Goal: Information Seeking & Learning: Check status

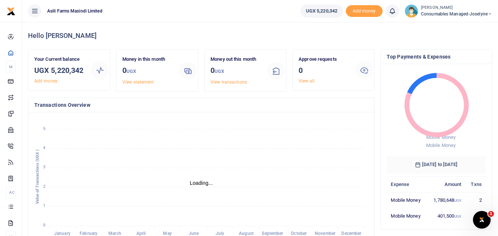
scroll to position [6, 6]
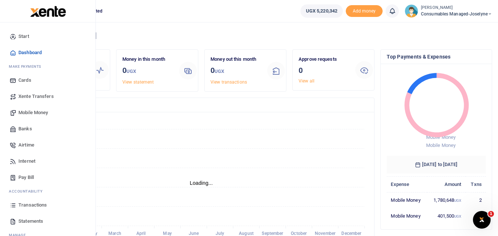
click at [12, 218] on icon at bounding box center [13, 221] width 7 height 7
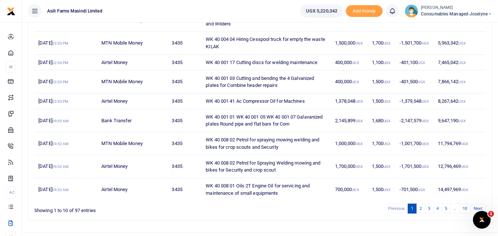
scroll to position [153, 0]
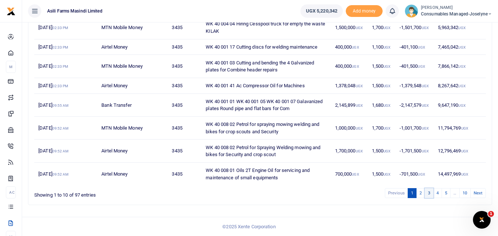
click at [430, 193] on link "3" at bounding box center [429, 193] width 9 height 10
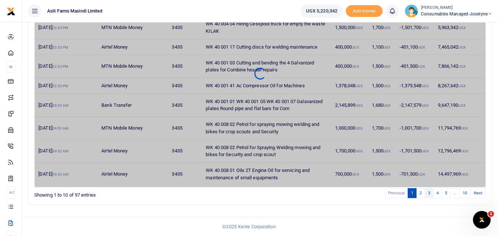
scroll to position [132, 0]
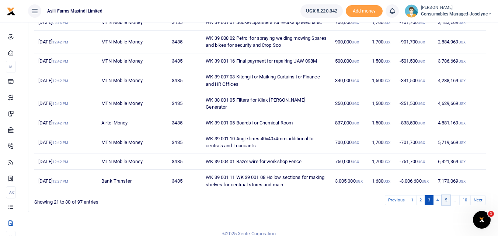
click at [447, 195] on link "5" at bounding box center [446, 200] width 9 height 10
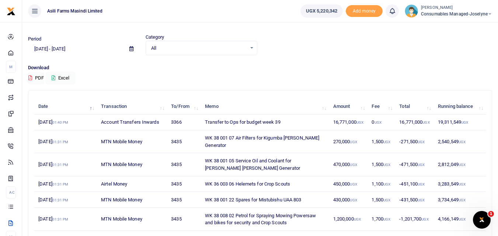
scroll to position [0, 0]
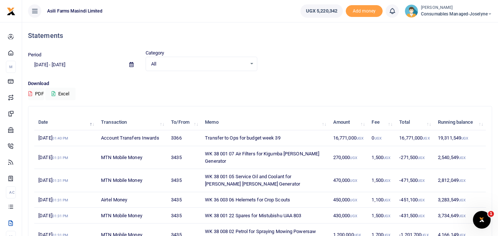
click at [132, 66] on icon at bounding box center [131, 64] width 4 height 5
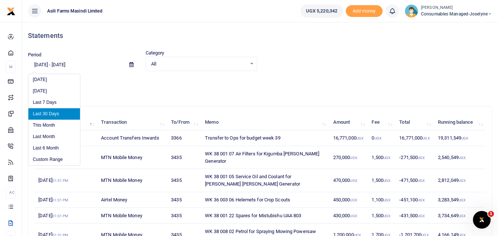
click at [57, 114] on li "Last 30 Days" at bounding box center [54, 113] width 52 height 11
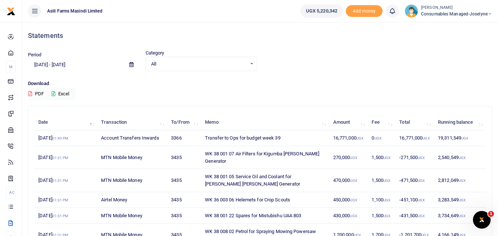
click at [254, 64] on div "All Select an option..." at bounding box center [201, 64] width 111 height 8
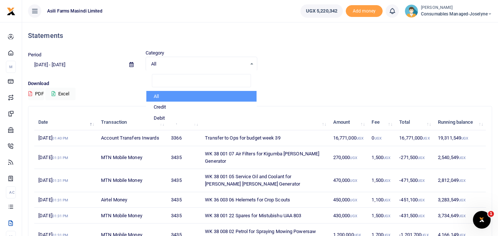
click at [100, 79] on div "Period 09/02/2025 - 10/01/2025 Category All Select an option... All Credit Debi…" at bounding box center [260, 64] width 470 height 31
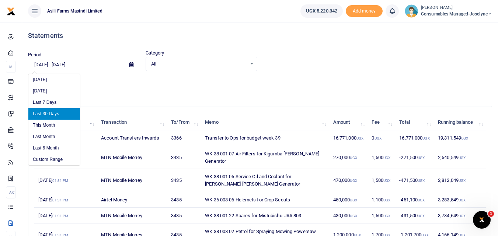
click at [81, 63] on input "[DATE] - [DATE]" at bounding box center [75, 65] width 95 height 13
click at [133, 63] on span at bounding box center [131, 65] width 17 height 13
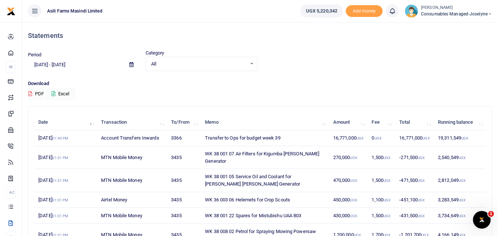
click at [131, 63] on icon at bounding box center [131, 64] width 4 height 5
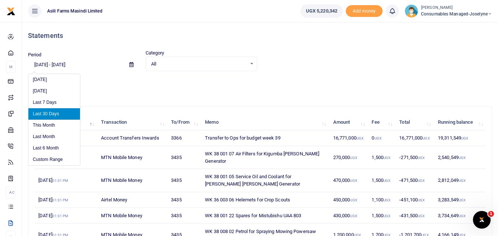
click at [105, 62] on input "[DATE] - [DATE]" at bounding box center [75, 65] width 95 height 13
click at [100, 65] on input "[DATE] - [DATE]" at bounding box center [75, 65] width 95 height 13
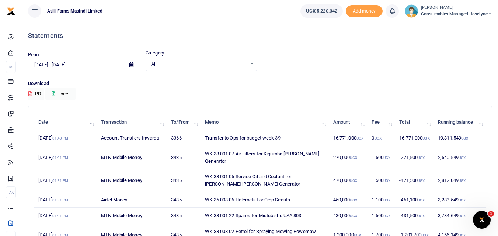
click at [95, 91] on div "Download PDF Excel" at bounding box center [260, 90] width 464 height 20
click at [45, 64] on input "[DATE] - [DATE]" at bounding box center [75, 65] width 95 height 13
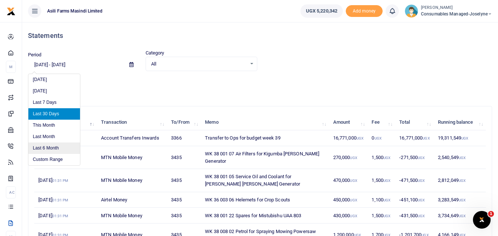
click at [55, 149] on li "Last 6 Month" at bounding box center [54, 148] width 52 height 11
type input "[DATE] - [DATE]"
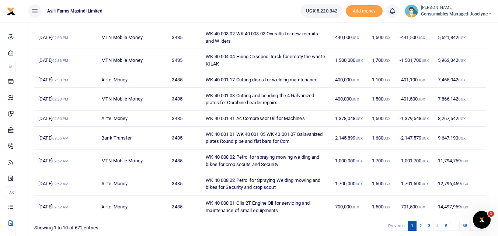
scroll to position [153, 0]
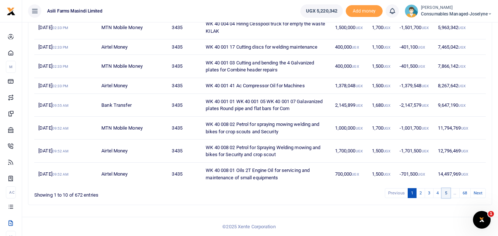
click at [446, 195] on link "5" at bounding box center [446, 193] width 9 height 10
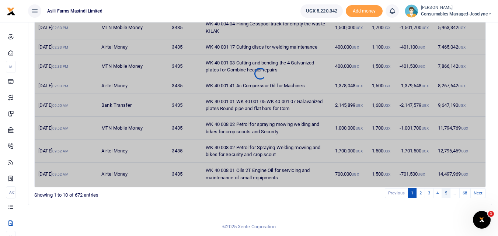
scroll to position [132, 0]
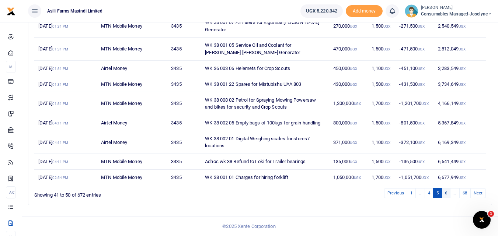
click at [448, 194] on link "6" at bounding box center [446, 193] width 9 height 10
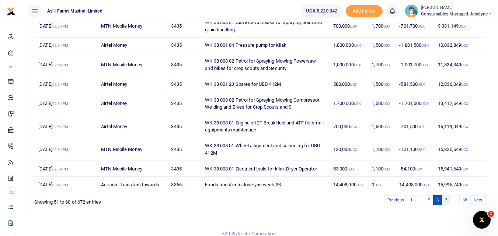
click at [448, 202] on link "7" at bounding box center [446, 200] width 9 height 10
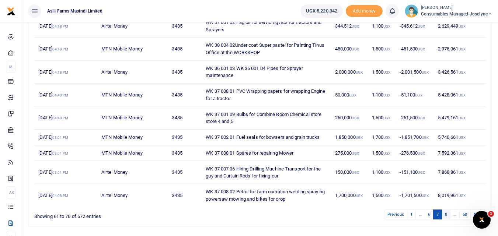
click at [447, 215] on link "8" at bounding box center [446, 215] width 9 height 10
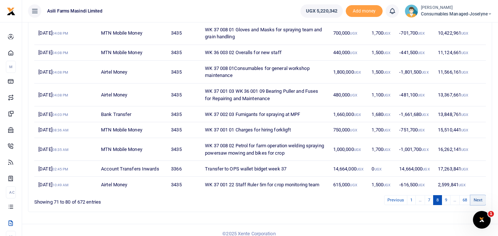
click at [481, 201] on link "Next" at bounding box center [477, 200] width 15 height 10
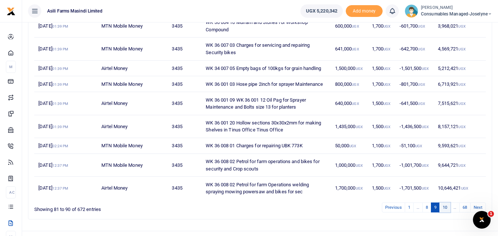
click at [448, 212] on link "10" at bounding box center [444, 208] width 11 height 10
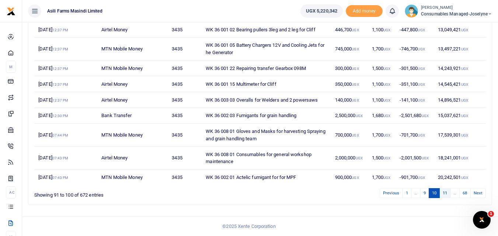
click at [448, 197] on link "11" at bounding box center [444, 193] width 11 height 10
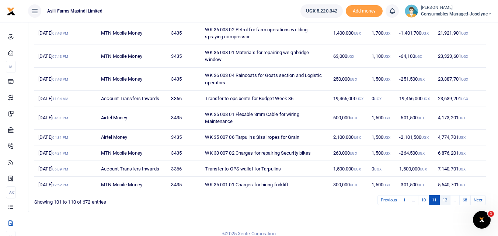
click at [444, 202] on link "12" at bounding box center [444, 200] width 11 height 10
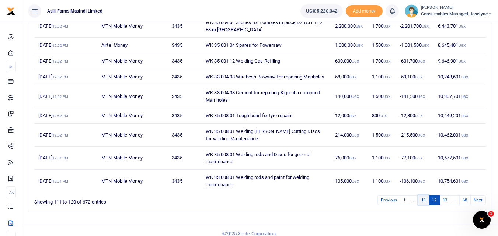
click at [425, 205] on link "11" at bounding box center [423, 200] width 11 height 10
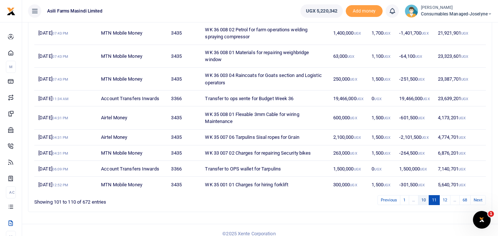
click at [424, 201] on link "10" at bounding box center [423, 200] width 11 height 10
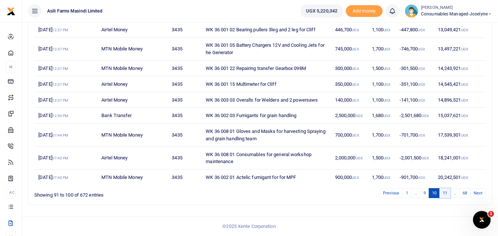
click at [446, 196] on link "11" at bounding box center [444, 193] width 11 height 10
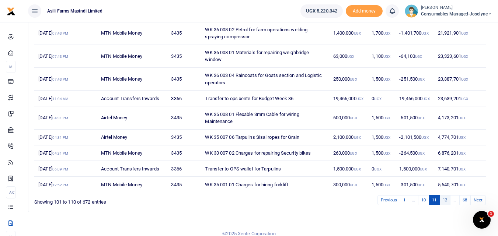
click at [444, 199] on link "12" at bounding box center [444, 200] width 11 height 10
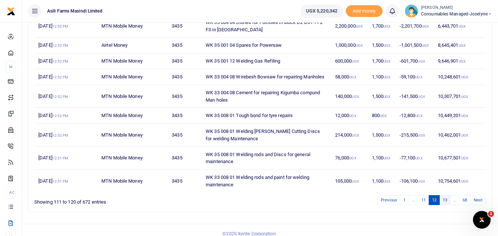
click at [445, 205] on link "13" at bounding box center [444, 200] width 11 height 10
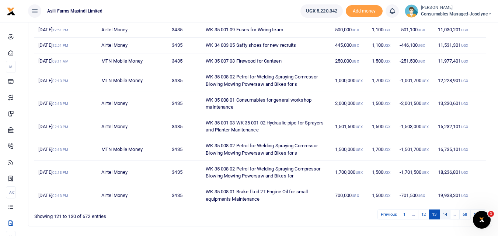
click at [446, 215] on link "14" at bounding box center [444, 215] width 11 height 10
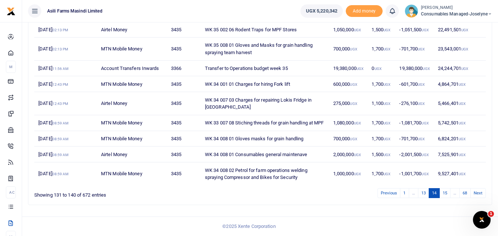
click at [446, 211] on div "Date Transaction To/From Memo Amount Fee Total Running balance 26th Aug 2025 02…" at bounding box center [260, 93] width 470 height 237
click at [446, 198] on link "15" at bounding box center [444, 193] width 11 height 10
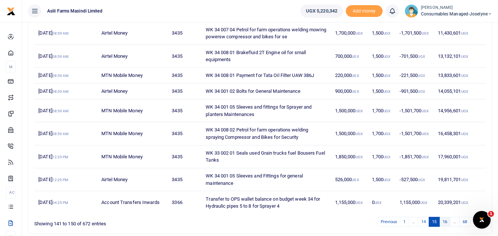
click at [441, 222] on link "16" at bounding box center [444, 222] width 11 height 10
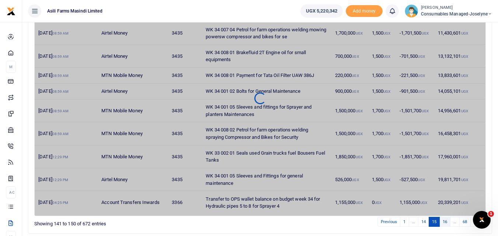
scroll to position [124, 0]
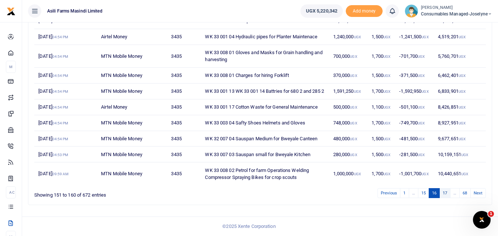
click at [443, 196] on link "17" at bounding box center [444, 193] width 11 height 10
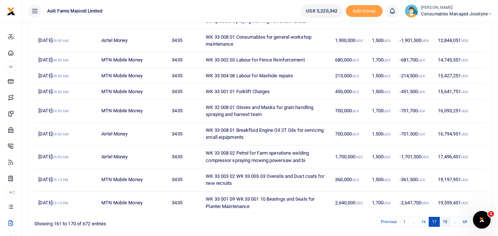
click at [444, 220] on link "18" at bounding box center [444, 222] width 11 height 10
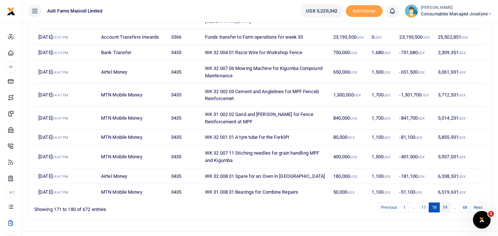
click at [445, 203] on link "19" at bounding box center [444, 208] width 11 height 10
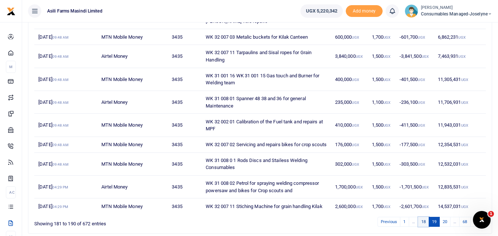
click at [423, 227] on link "18" at bounding box center [423, 222] width 11 height 10
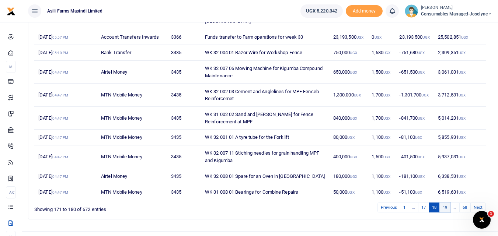
click at [444, 203] on link "19" at bounding box center [444, 208] width 11 height 10
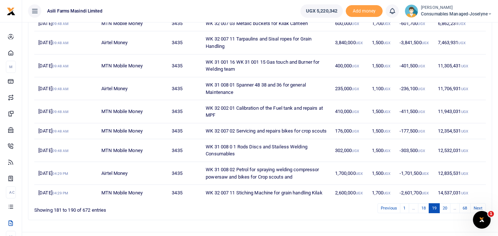
scroll to position [141, 0]
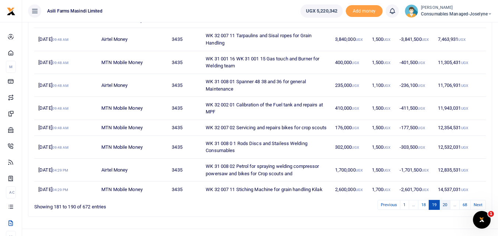
click at [444, 210] on link "20" at bounding box center [444, 205] width 11 height 10
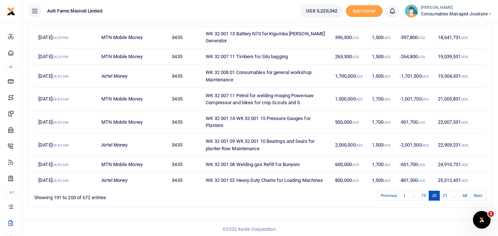
scroll to position [153, 0]
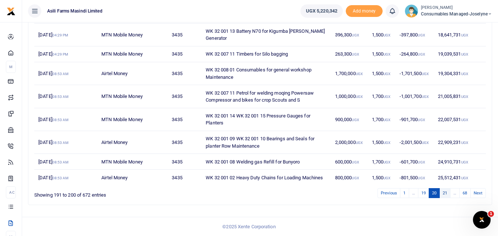
click at [445, 193] on link "21" at bounding box center [444, 193] width 11 height 10
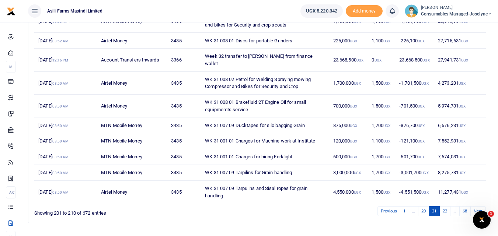
scroll to position [132, 0]
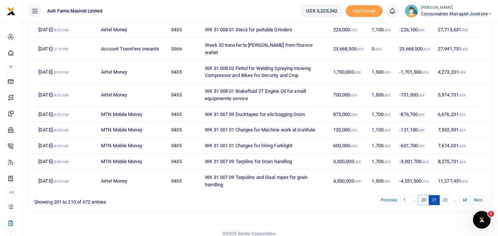
click at [425, 195] on link "20" at bounding box center [423, 200] width 11 height 10
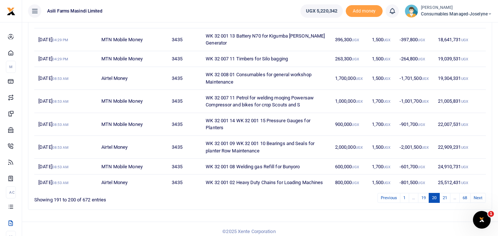
scroll to position [150, 0]
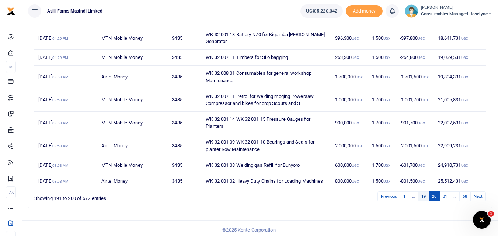
click at [425, 195] on link "19" at bounding box center [423, 197] width 11 height 10
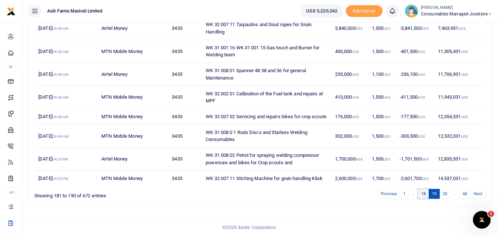
scroll to position [157, 0]
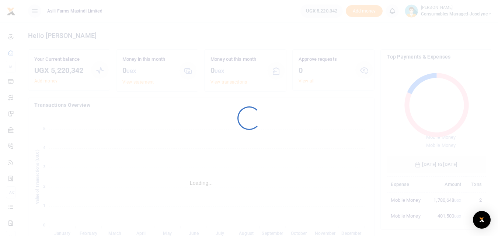
scroll to position [104, 94]
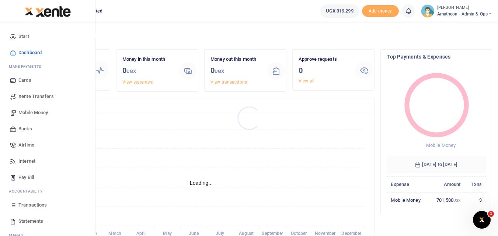
scroll to position [6, 6]
click at [24, 222] on span "Statements" at bounding box center [30, 221] width 25 height 7
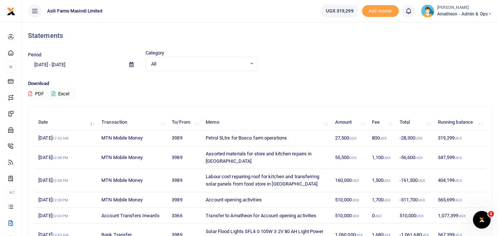
click at [129, 64] on icon at bounding box center [131, 64] width 4 height 5
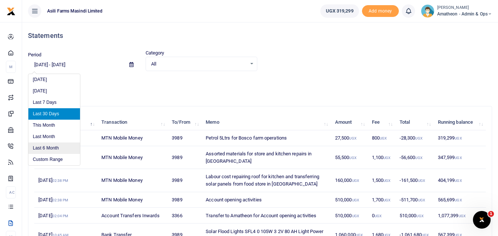
click at [58, 147] on li "Last 6 Month" at bounding box center [54, 148] width 52 height 11
type input "04/01/2025 - 10/01/2025"
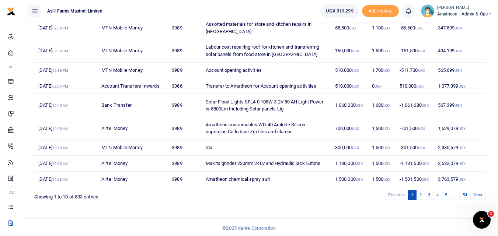
scroll to position [132, 0]
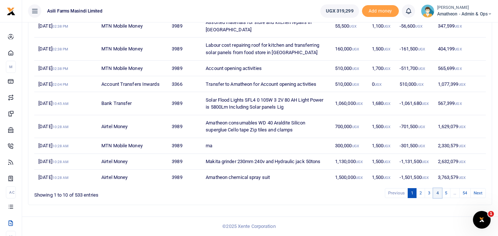
click at [437, 196] on link "4" at bounding box center [437, 193] width 9 height 10
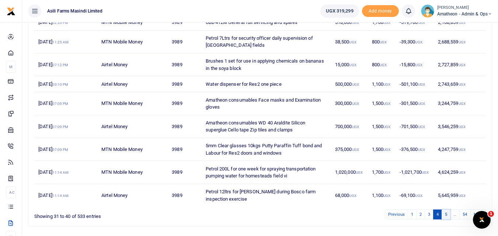
click at [447, 216] on link "5" at bounding box center [446, 215] width 9 height 10
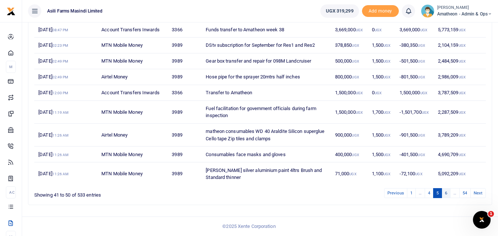
click at [446, 194] on link "6" at bounding box center [446, 193] width 9 height 10
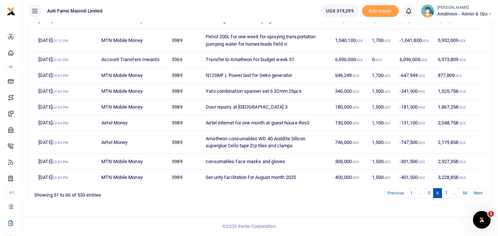
scroll to position [117, 0]
click at [446, 194] on link "7" at bounding box center [446, 193] width 9 height 10
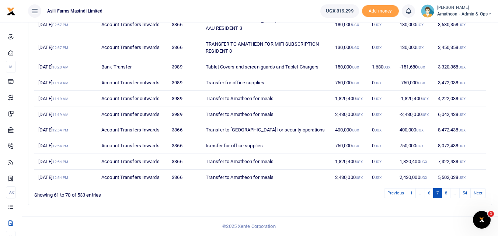
click at [446, 194] on link "8" at bounding box center [446, 193] width 9 height 10
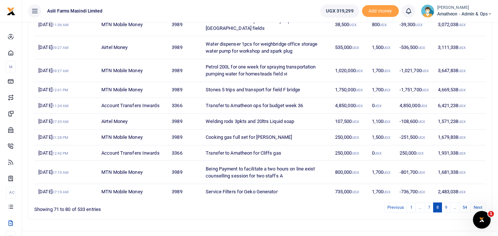
click at [446, 194] on td "2,483,038 UGX" at bounding box center [460, 191] width 52 height 15
click at [445, 206] on link "9" at bounding box center [446, 208] width 9 height 10
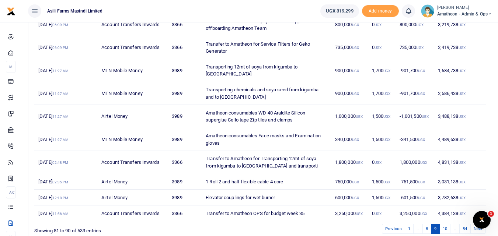
click at [445, 206] on td "4,384,138 UGX" at bounding box center [460, 213] width 52 height 15
click at [445, 224] on link "10" at bounding box center [444, 229] width 11 height 10
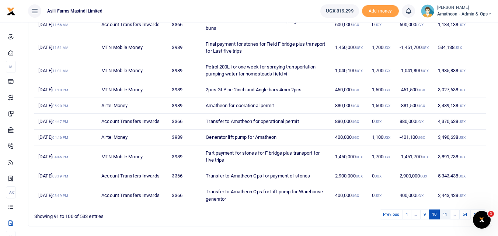
click at [442, 213] on link "11" at bounding box center [444, 215] width 11 height 10
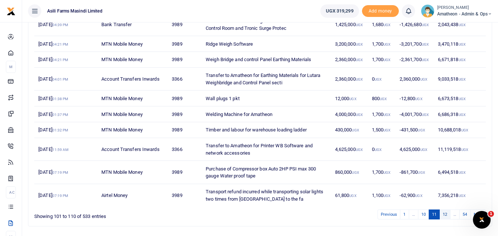
click at [446, 214] on link "12" at bounding box center [444, 215] width 11 height 10
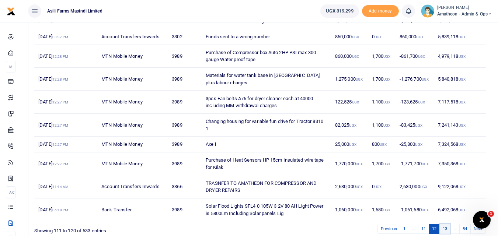
click at [444, 231] on link "13" at bounding box center [444, 229] width 11 height 10
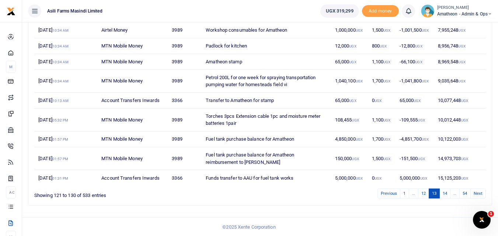
scroll to position [124, 0]
click at [446, 192] on link "14" at bounding box center [444, 193] width 11 height 10
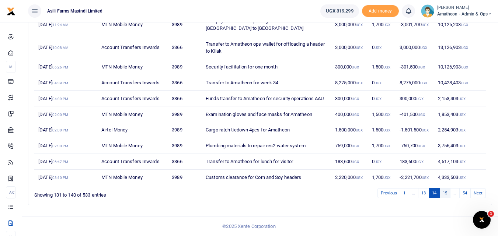
click at [444, 195] on link "15" at bounding box center [444, 193] width 11 height 10
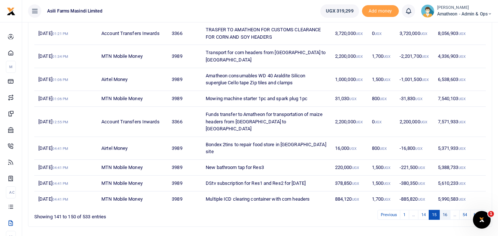
click at [444, 210] on link "16" at bounding box center [444, 215] width 11 height 10
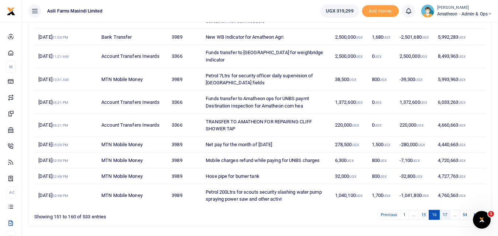
click at [444, 210] on link "17" at bounding box center [444, 215] width 11 height 10
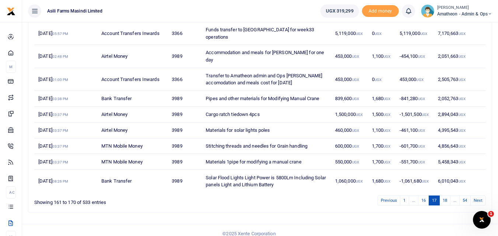
scroll to position [117, 0]
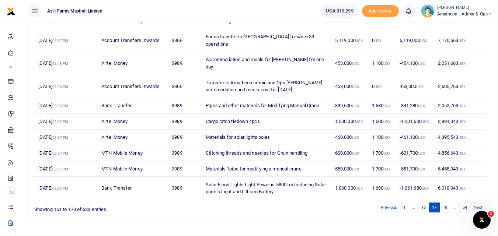
click at [307, 98] on td "Pipes and other materials for Modifying Manual Crane" at bounding box center [266, 106] width 129 height 16
click at [317, 98] on td "Pipes and other materials for Modifying Manual Crane" at bounding box center [266, 106] width 129 height 16
click at [352, 98] on td "839,600 UGX" at bounding box center [349, 106] width 37 height 16
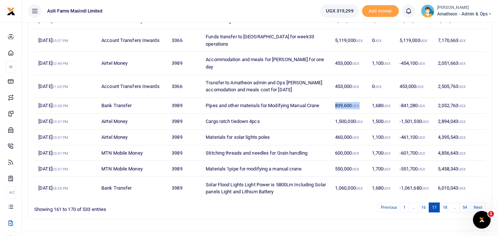
click at [352, 98] on td "839,600 UGX" at bounding box center [349, 106] width 37 height 16
click at [435, 98] on td "2,052,763 UGX" at bounding box center [460, 106] width 52 height 16
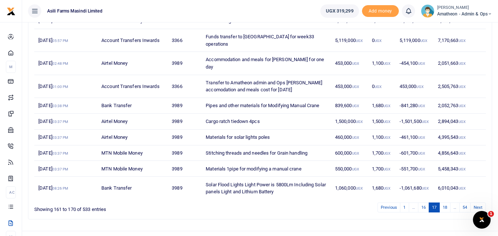
click at [110, 98] on td "Bank Transfer" at bounding box center [132, 106] width 70 height 16
click at [454, 98] on td "2,052,763 UGX" at bounding box center [460, 106] width 52 height 16
click at [69, 104] on small "03:38 PM" at bounding box center [60, 106] width 16 height 4
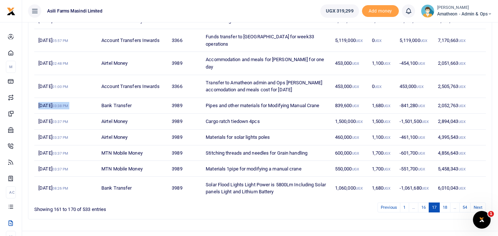
click at [69, 104] on small "03:38 PM" at bounding box center [60, 106] width 16 height 4
click at [56, 98] on td "7th Aug 2025 03:38 PM" at bounding box center [65, 106] width 63 height 16
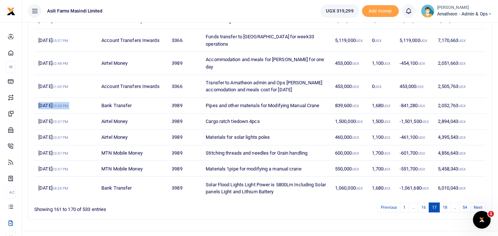
click at [56, 98] on td "7th Aug 2025 03:38 PM" at bounding box center [65, 106] width 63 height 16
drag, startPoint x: 56, startPoint y: 90, endPoint x: 110, endPoint y: 96, distance: 54.6
click at [110, 98] on tr "7th Aug 2025 03:38 PM Bank Transfer 3989 Pipes and other materials for Modifyin…" at bounding box center [260, 106] width 452 height 16
click at [110, 98] on td "Bank Transfer" at bounding box center [132, 106] width 70 height 16
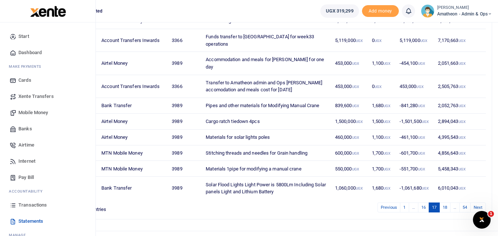
click at [13, 206] on icon at bounding box center [13, 205] width 7 height 7
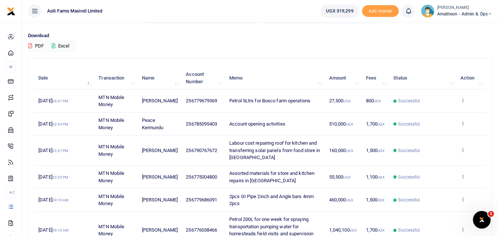
scroll to position [27, 0]
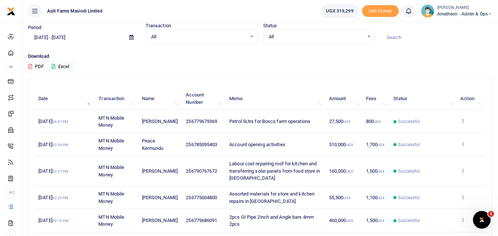
click at [133, 36] on span at bounding box center [131, 37] width 17 height 13
click at [131, 35] on span at bounding box center [131, 37] width 17 height 13
click at [130, 35] on icon at bounding box center [131, 37] width 4 height 5
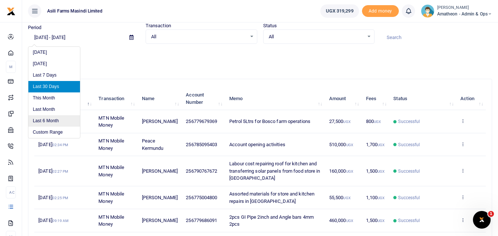
click at [56, 121] on li "Last 6 Month" at bounding box center [54, 120] width 52 height 11
type input "[DATE] - [DATE]"
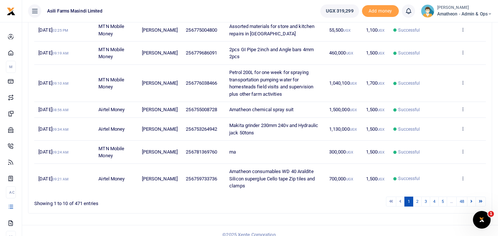
scroll to position [196, 0]
click at [444, 206] on link "5" at bounding box center [442, 201] width 9 height 10
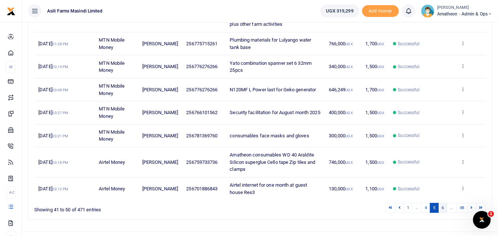
click at [441, 209] on link "6" at bounding box center [442, 208] width 9 height 10
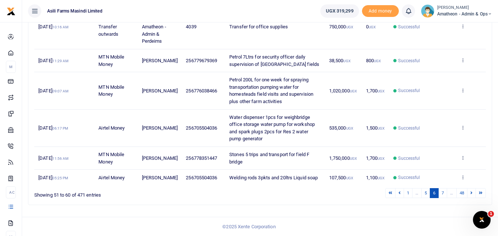
scroll to position [311, 0]
click at [445, 194] on link "7" at bounding box center [442, 193] width 9 height 10
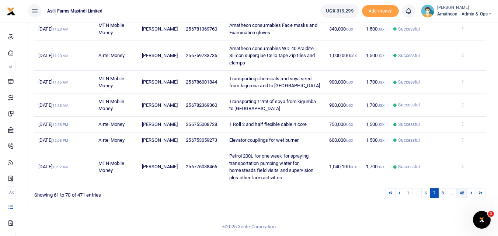
scroll to position [225, 0]
click at [443, 192] on link "8" at bounding box center [442, 193] width 9 height 10
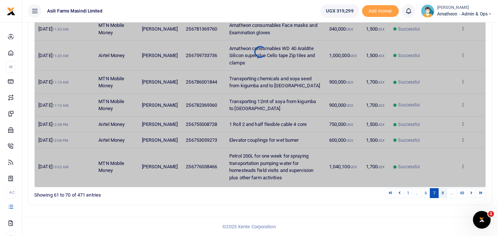
scroll to position [189, 0]
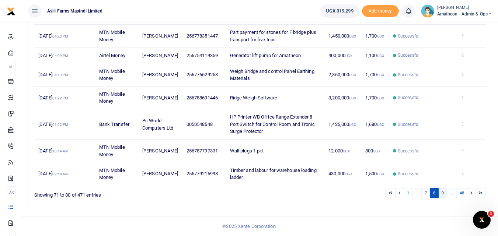
click at [443, 192] on link "9" at bounding box center [442, 193] width 9 height 10
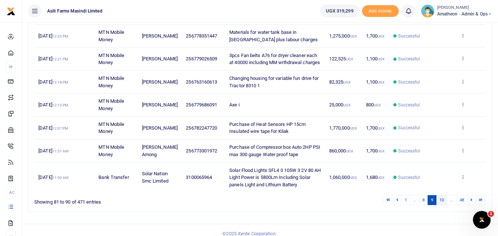
click at [444, 205] on link "10" at bounding box center [441, 200] width 11 height 10
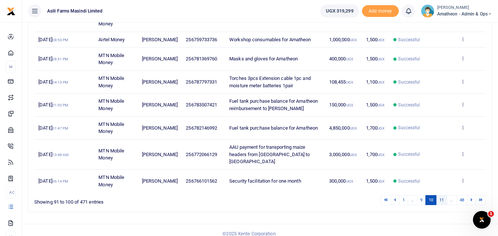
click at [442, 205] on link "11" at bounding box center [441, 200] width 11 height 10
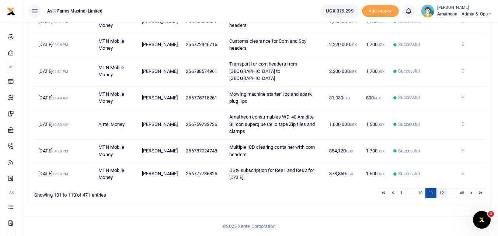
click at [443, 197] on link "12" at bounding box center [441, 193] width 11 height 10
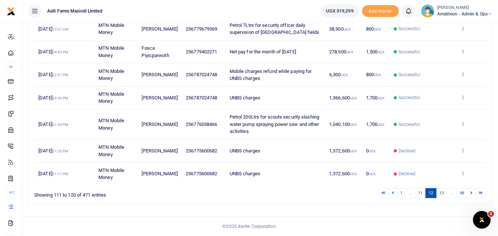
click at [443, 197] on link "13" at bounding box center [441, 193] width 11 height 10
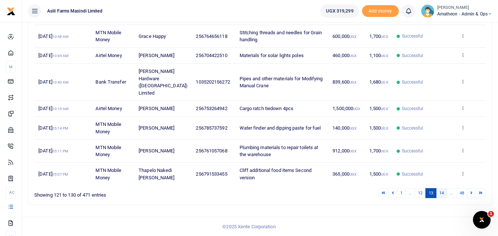
click at [441, 198] on link "14" at bounding box center [441, 193] width 11 height 10
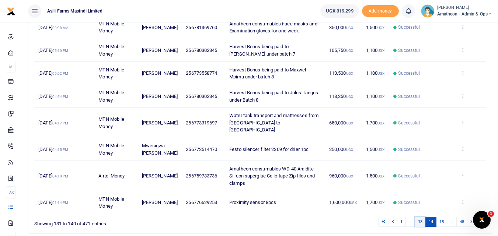
click at [421, 227] on link "13" at bounding box center [420, 222] width 11 height 10
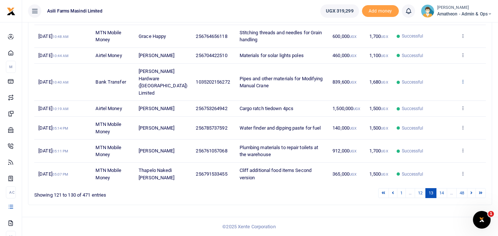
click at [463, 80] on icon at bounding box center [463, 81] width 5 height 5
click at [434, 96] on link "View details" at bounding box center [436, 101] width 58 height 10
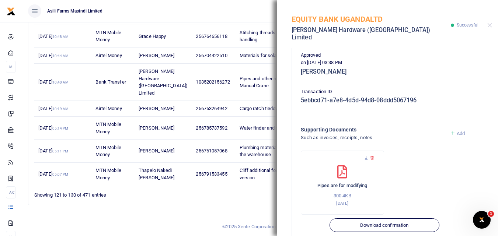
scroll to position [187, 0]
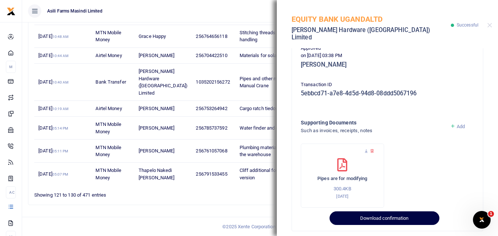
click at [380, 215] on button "Download confirmation" at bounding box center [385, 219] width 110 height 14
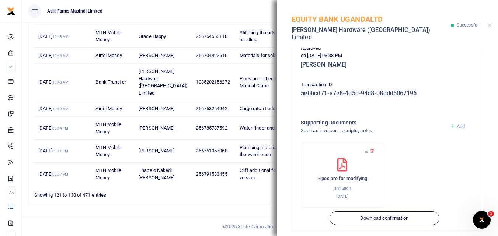
click at [188, 3] on ul "Asili Farms Masindi Limited" at bounding box center [168, 11] width 292 height 22
click at [491, 23] on button "Close" at bounding box center [489, 25] width 5 height 5
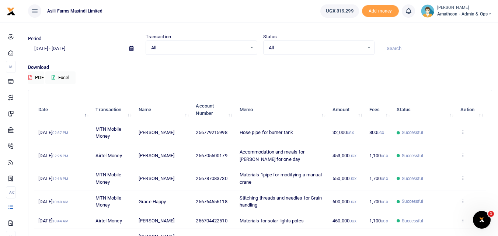
scroll to position [0, 0]
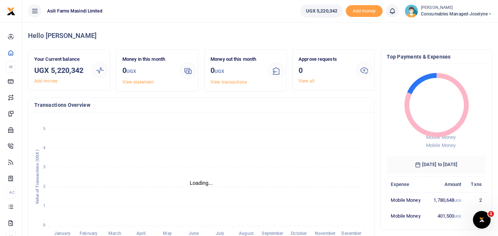
scroll to position [6, 6]
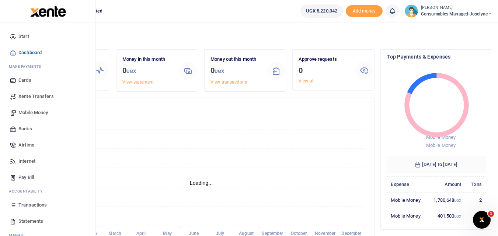
click at [12, 205] on icon at bounding box center [13, 205] width 7 height 7
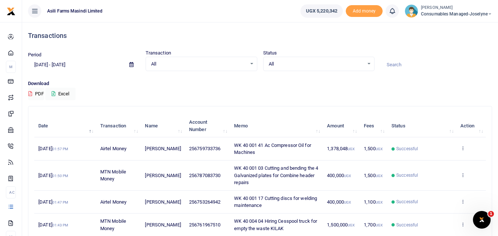
click at [368, 62] on div "All Select an option..." at bounding box center [319, 64] width 111 height 8
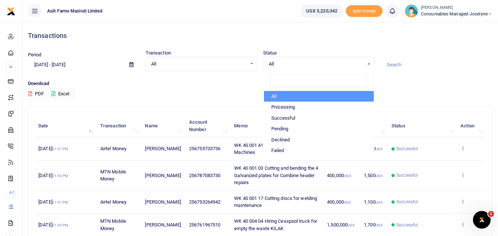
click at [192, 88] on div "Download PDF Excel" at bounding box center [260, 90] width 464 height 20
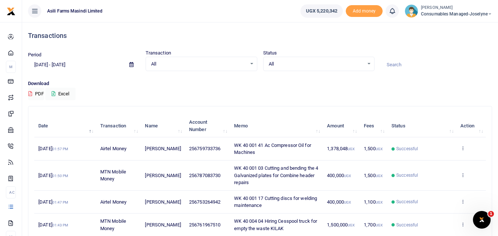
click at [131, 65] on icon at bounding box center [131, 64] width 4 height 5
click at [149, 85] on p "Download" at bounding box center [260, 84] width 464 height 8
click at [154, 62] on span "All" at bounding box center [198, 63] width 95 height 7
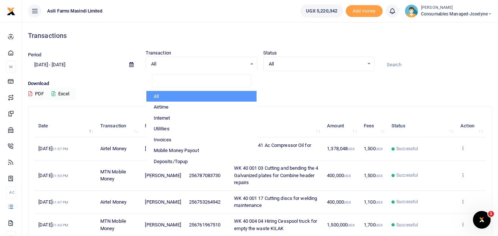
click at [154, 62] on span "All" at bounding box center [198, 63] width 95 height 7
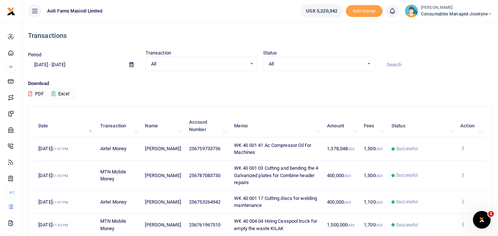
click at [154, 62] on span "All" at bounding box center [198, 63] width 95 height 7
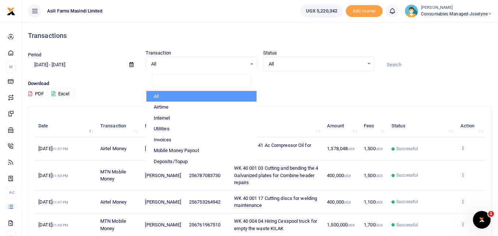
click at [160, 33] on h4 "Transactions" at bounding box center [260, 36] width 464 height 8
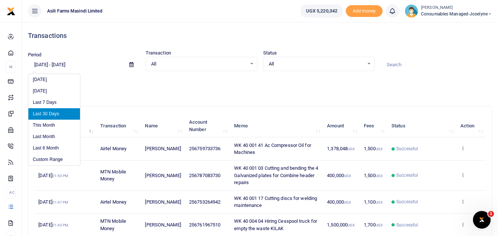
click at [37, 66] on input "[DATE] - [DATE]" at bounding box center [75, 65] width 95 height 13
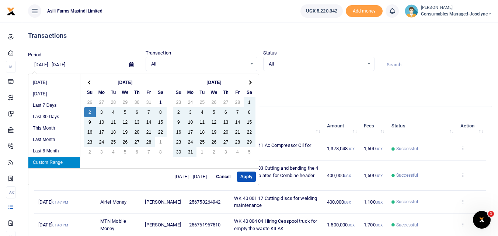
click at [68, 64] on input "02/02/2025 - 10/01/2025" at bounding box center [75, 65] width 95 height 13
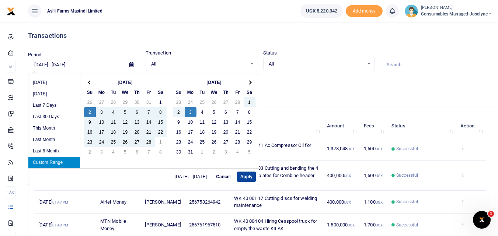
type input "02/02/2025 - 03/03/2025"
click at [244, 179] on button "Apply" at bounding box center [246, 177] width 19 height 10
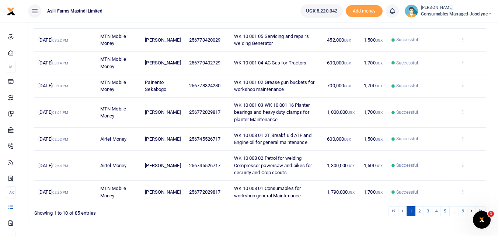
scroll to position [180, 0]
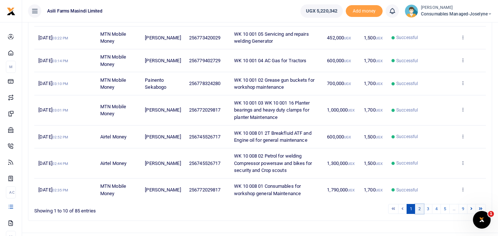
click at [418, 214] on link "2" at bounding box center [419, 209] width 9 height 10
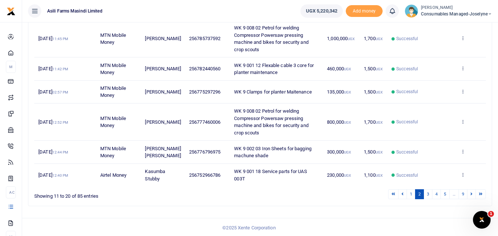
scroll to position [232, 0]
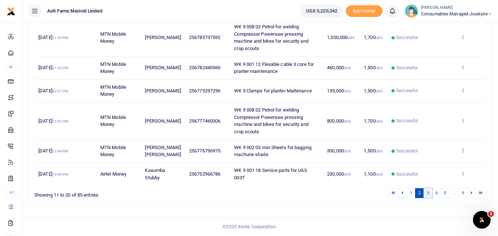
click at [429, 194] on link "3" at bounding box center [428, 193] width 9 height 10
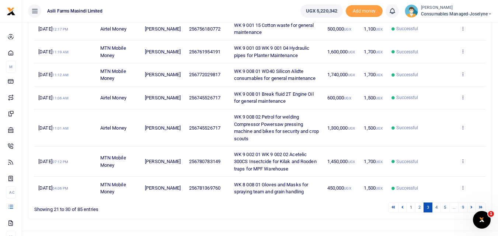
scroll to position [191, 0]
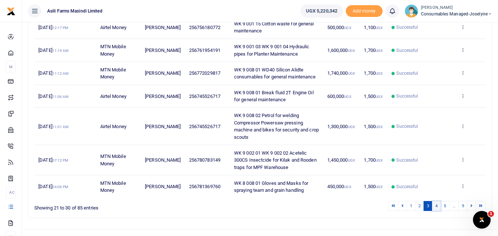
click at [437, 206] on link "4" at bounding box center [436, 206] width 9 height 10
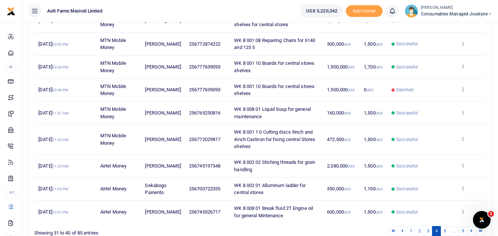
scroll to position [196, 0]
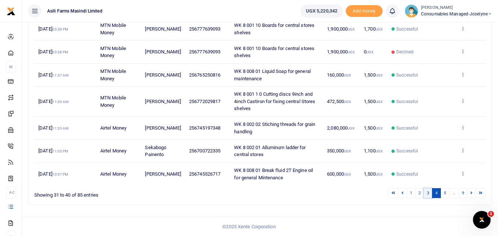
click at [429, 192] on link "3" at bounding box center [428, 193] width 9 height 10
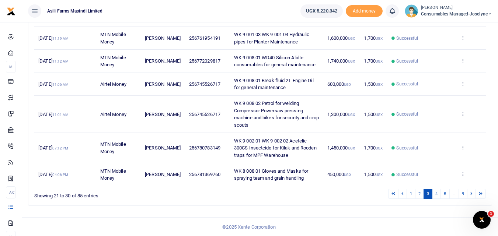
scroll to position [204, 0]
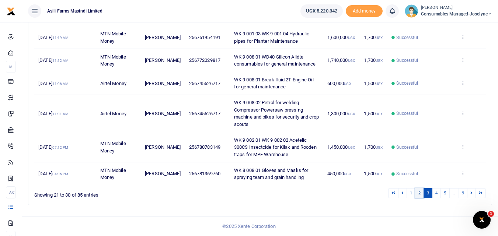
click at [420, 194] on link "2" at bounding box center [419, 193] width 9 height 10
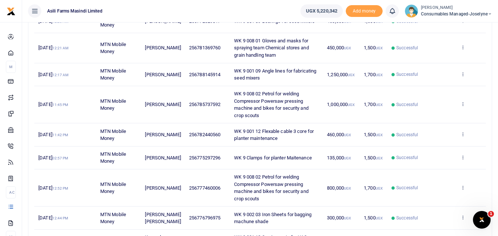
scroll to position [160, 0]
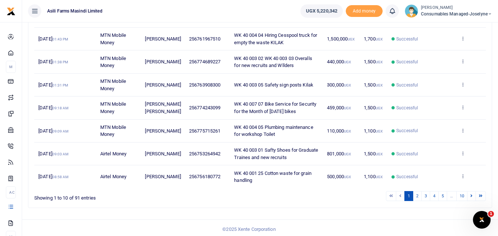
scroll to position [187, 0]
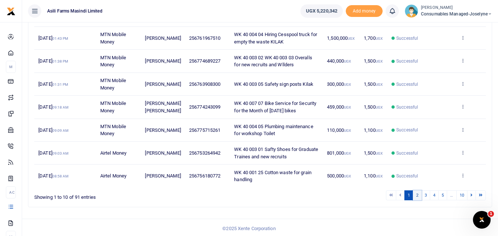
click at [415, 199] on link "2" at bounding box center [417, 196] width 9 height 10
